Goal: Task Accomplishment & Management: Complete application form

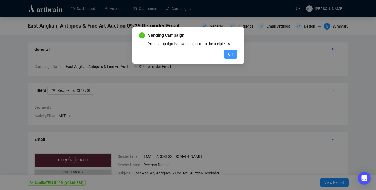
click at [227, 57] on button "OK" at bounding box center [231, 54] width 14 height 9
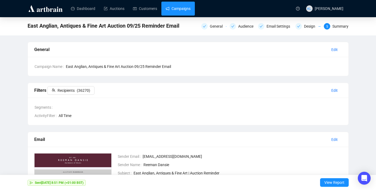
click at [182, 11] on link "Campaigns" at bounding box center [178, 9] width 25 height 14
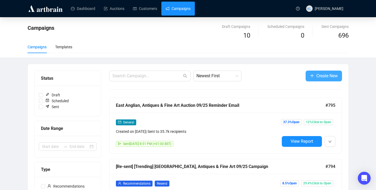
click at [313, 77] on icon "plus" at bounding box center [312, 75] width 4 height 4
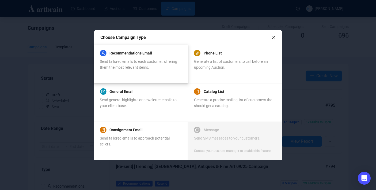
click at [107, 67] on span "Send tailored emails to each customer, offering them the most relevant items." at bounding box center [138, 64] width 77 height 10
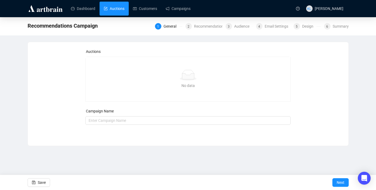
click at [109, 13] on link "Auctions" at bounding box center [114, 9] width 21 height 14
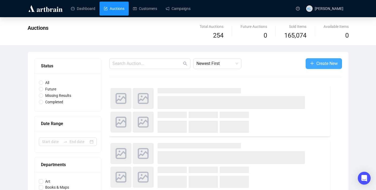
click at [323, 66] on span "Create New" at bounding box center [327, 63] width 21 height 7
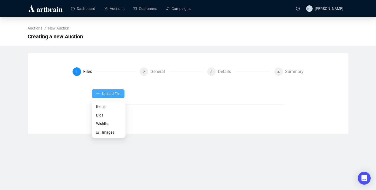
click at [122, 94] on button "Upload File" at bounding box center [108, 93] width 33 height 9
click at [103, 107] on span "Items" at bounding box center [108, 106] width 25 height 6
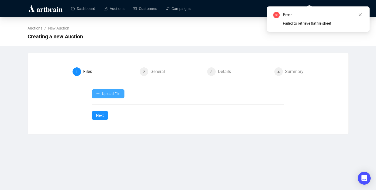
click at [114, 96] on button "Upload File" at bounding box center [108, 93] width 33 height 9
click at [110, 107] on span "Items" at bounding box center [108, 106] width 25 height 6
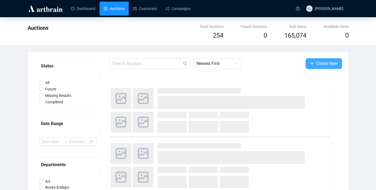
click at [317, 63] on span "Create New" at bounding box center [327, 63] width 21 height 7
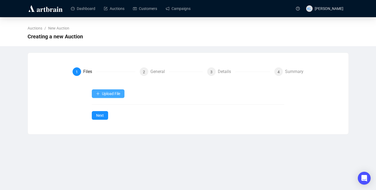
click at [120, 95] on span "Upload File" at bounding box center [111, 93] width 18 height 4
click at [108, 107] on span "Items" at bounding box center [108, 106] width 25 height 6
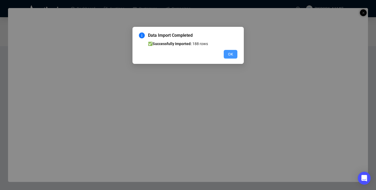
click at [227, 57] on button "OK" at bounding box center [231, 54] width 14 height 9
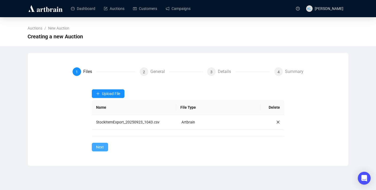
click at [100, 144] on button "Next" at bounding box center [100, 147] width 16 height 9
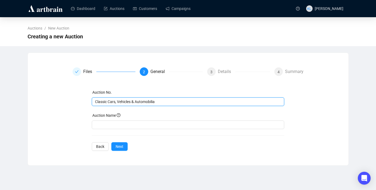
click at [125, 104] on input "Classic Cars, Vehicles & Automobilia" at bounding box center [187, 102] width 185 height 6
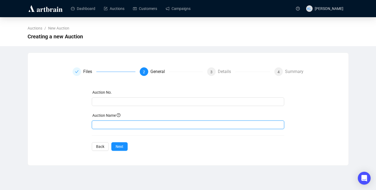
click at [120, 121] on input "text" at bounding box center [188, 124] width 193 height 9
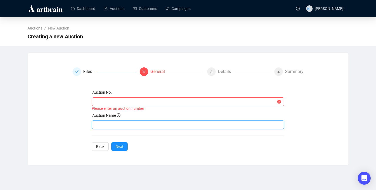
paste input "Classic Cars, Vehicles & Automobilia"
type input "Classic Cars, Vehicles & Automobilia"
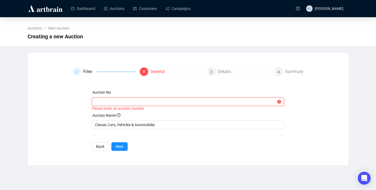
click at [124, 104] on input "text" at bounding box center [185, 102] width 181 height 6
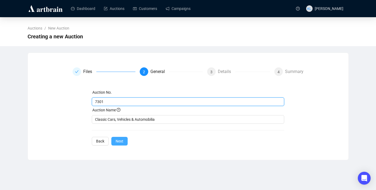
type input "7301"
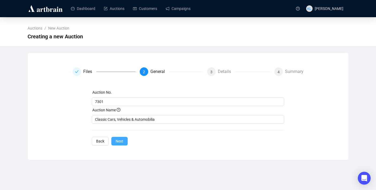
click at [118, 144] on button "Next" at bounding box center [119, 141] width 16 height 9
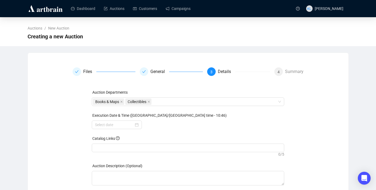
scroll to position [32, 0]
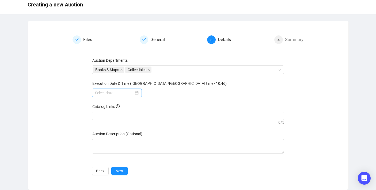
click at [116, 96] on div at bounding box center [117, 92] width 50 height 9
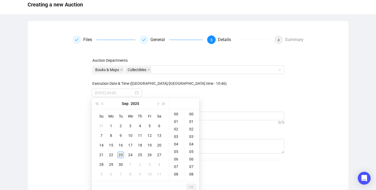
click at [122, 152] on div "23" at bounding box center [121, 154] width 6 height 6
click at [178, 147] on div "20" at bounding box center [176, 145] width 13 height 8
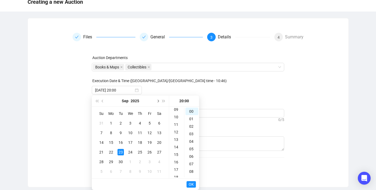
click at [157, 101] on span "Next month (PageDown)" at bounding box center [157, 100] width 3 height 3
click at [159, 122] on div "4" at bounding box center [159, 123] width 6 height 6
click at [176, 125] on div "11" at bounding box center [176, 125] width 13 height 8
type input "[DATE] 11:00"
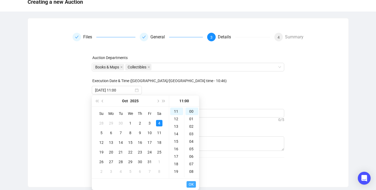
click at [193, 184] on span "OK" at bounding box center [191, 184] width 5 height 10
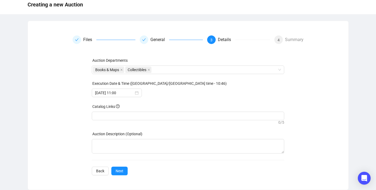
scroll to position [32, 0]
click at [123, 167] on button "Next" at bounding box center [119, 170] width 16 height 9
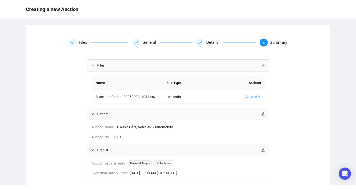
scroll to position [70, 0]
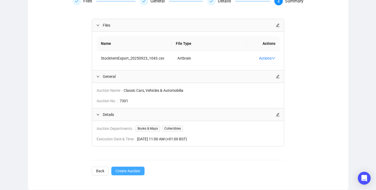
click at [125, 172] on span "Create Auction" at bounding box center [128, 171] width 25 height 6
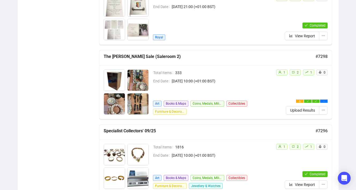
scroll to position [68, 0]
